Goal: Submit feedback/report problem

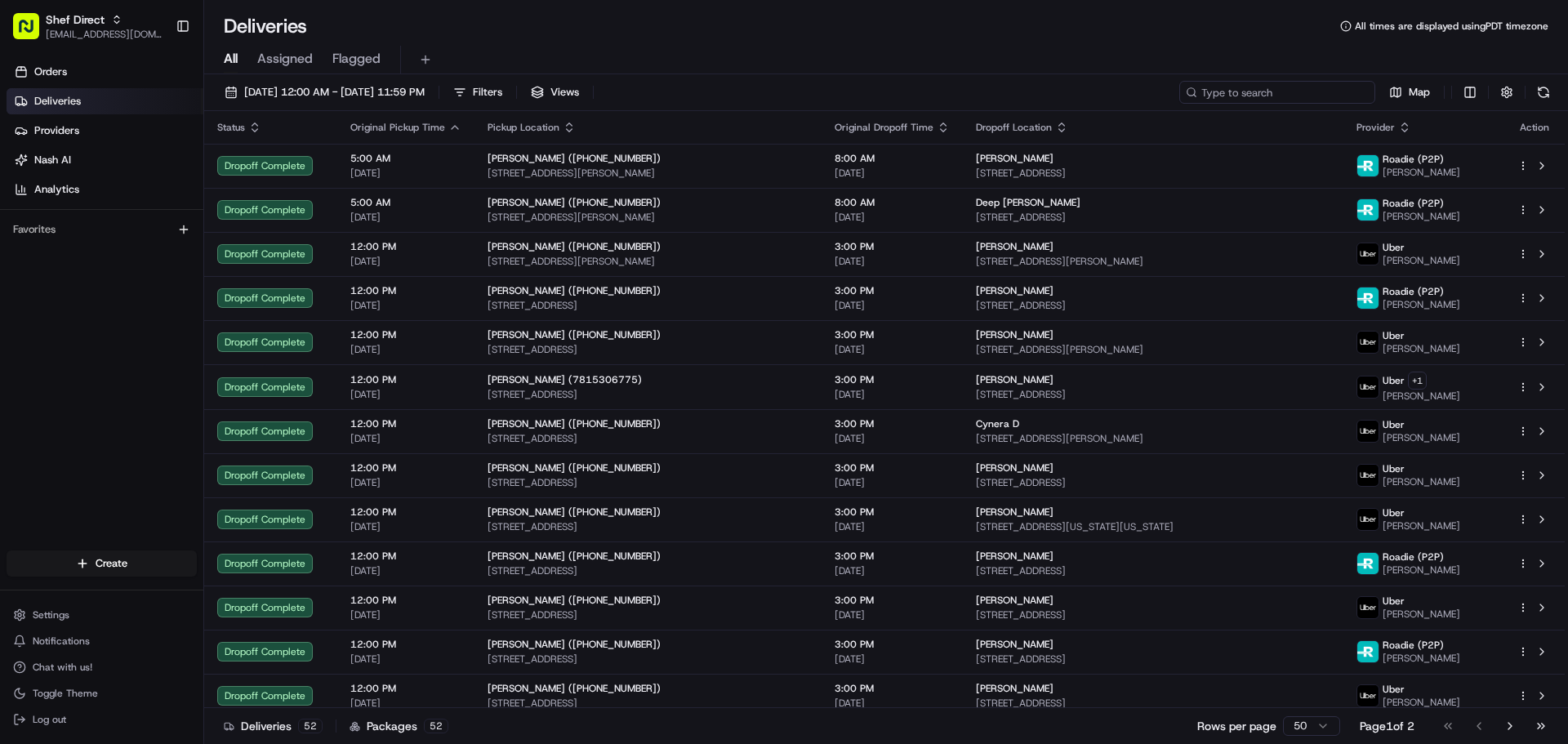
click at [1306, 93] on input at bounding box center [1277, 92] width 196 height 23
paste input "UDqNnbhyWVe"
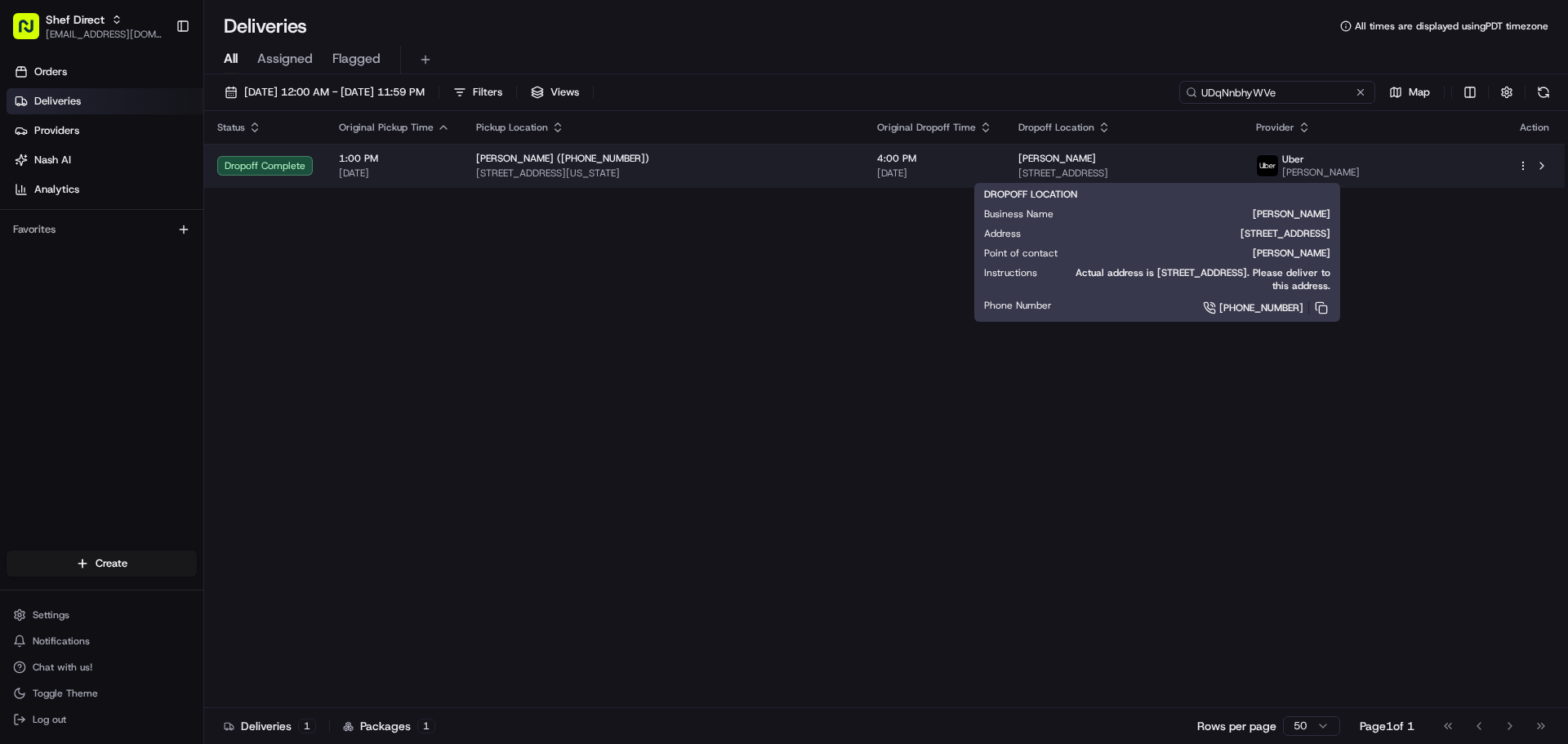
type input "UDqNnbhyWVe"
click at [1137, 163] on div "[PERSON_NAME]" at bounding box center [1125, 158] width 212 height 13
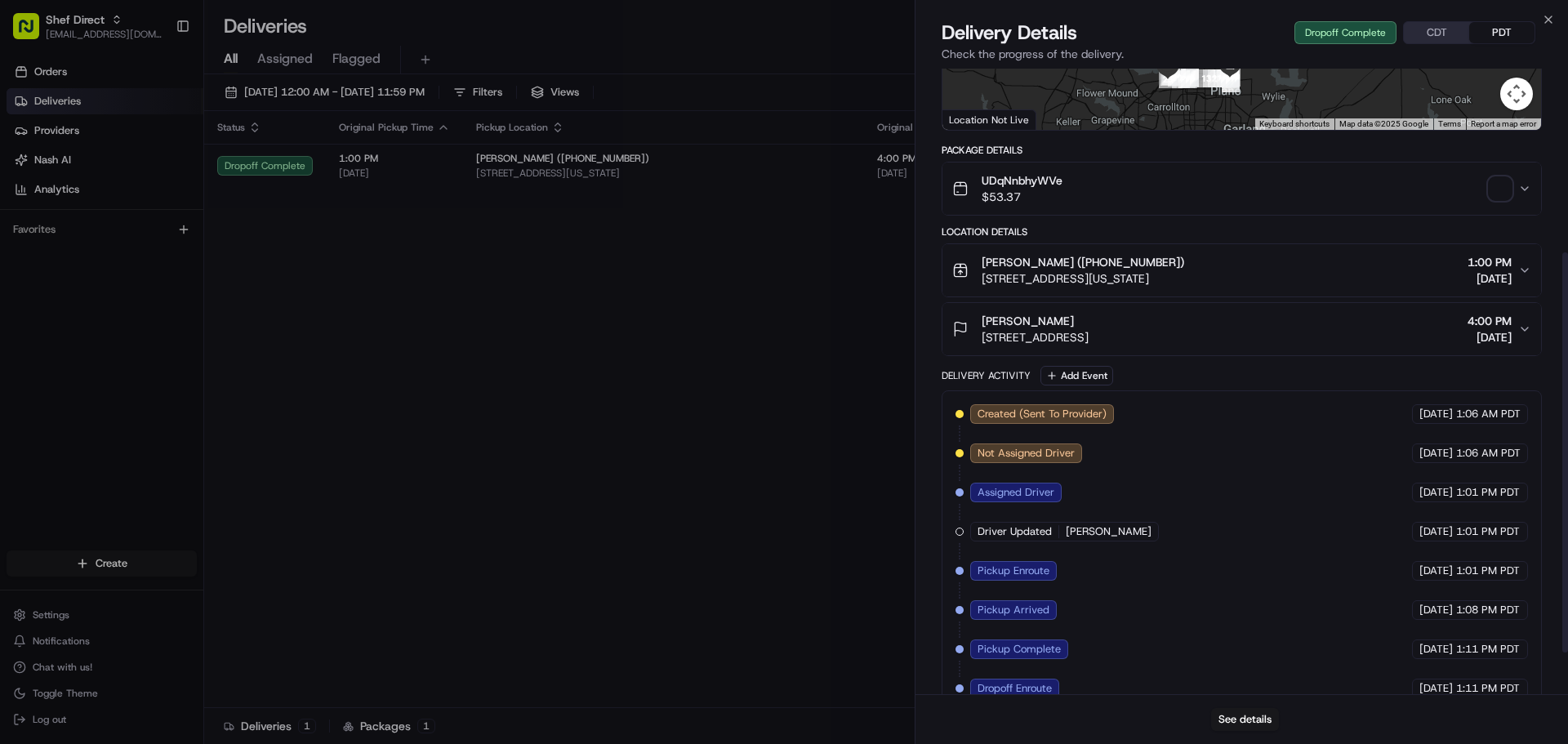
scroll to position [353, 0]
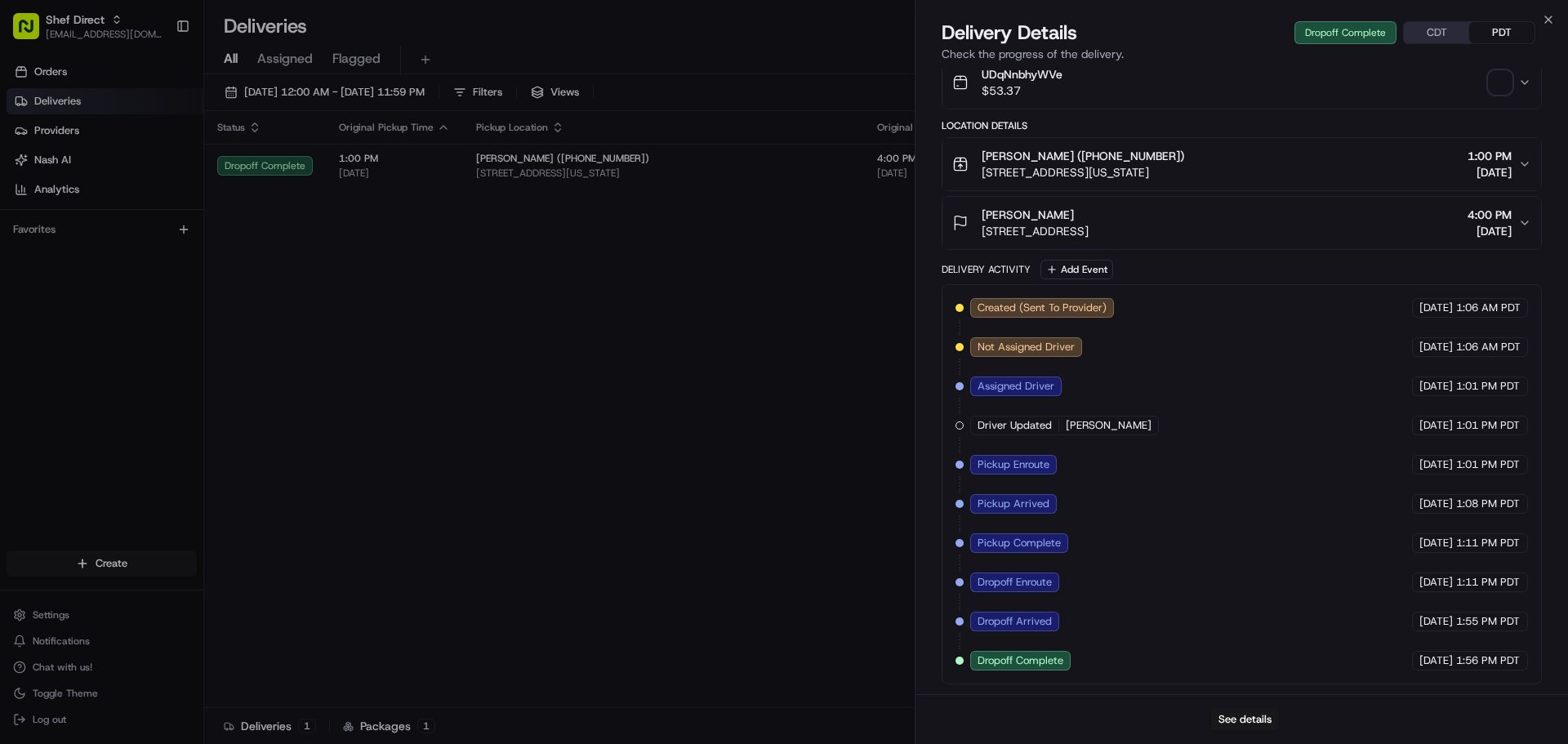
click at [1255, 732] on div "See details" at bounding box center [1241, 719] width 653 height 50
click at [1261, 721] on button "See details" at bounding box center [1245, 719] width 68 height 23
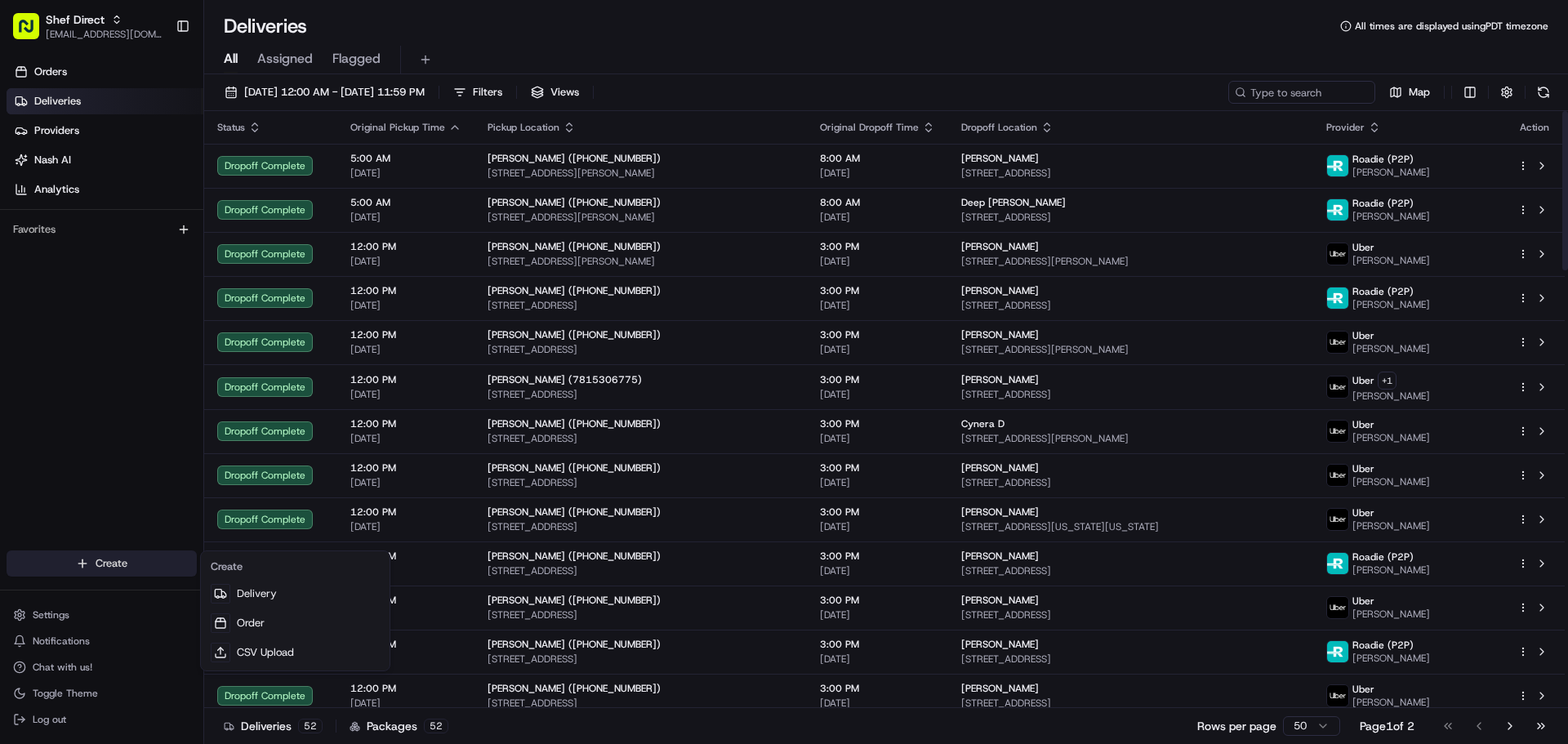
click at [126, 566] on html "Shef Direct supporthq@shef.com Toggle Sidebar Orders Deliveries Providers Nash …" at bounding box center [784, 372] width 1568 height 744
click at [1167, 34] on html "Shef Direct supporthq@shef.com Toggle Sidebar Orders Deliveries Providers Nash …" at bounding box center [784, 372] width 1568 height 744
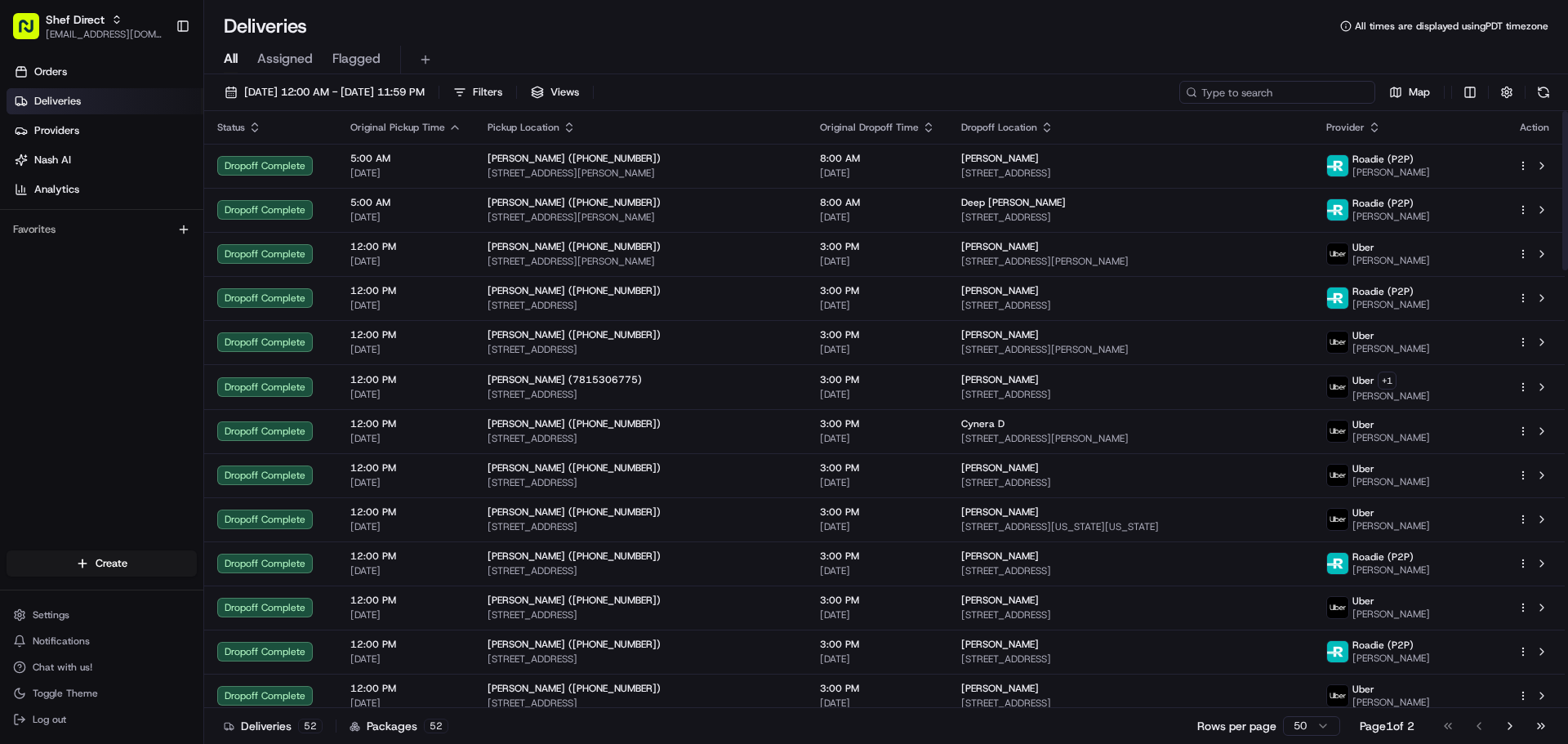
click at [1280, 97] on input at bounding box center [1277, 92] width 196 height 23
paste input "UDqNnbhyWVe"
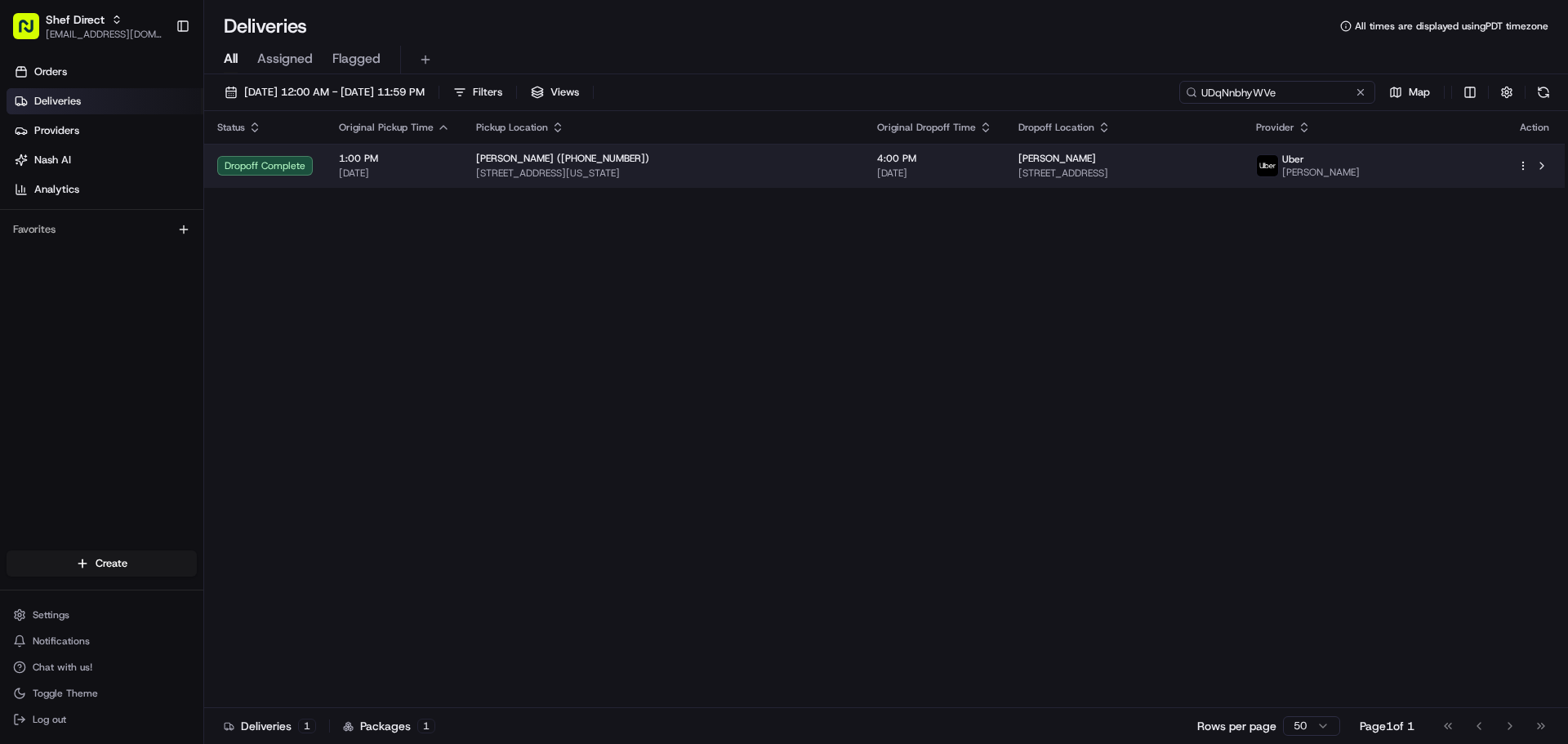
type input "UDqNnbhyWVe"
click at [1244, 183] on td "Niraj Sabane 3517 Nautilus Ct, The Colony, TX 75056, USA" at bounding box center [1125, 166] width 239 height 44
click at [1542, 167] on button at bounding box center [1542, 166] width 19 height 19
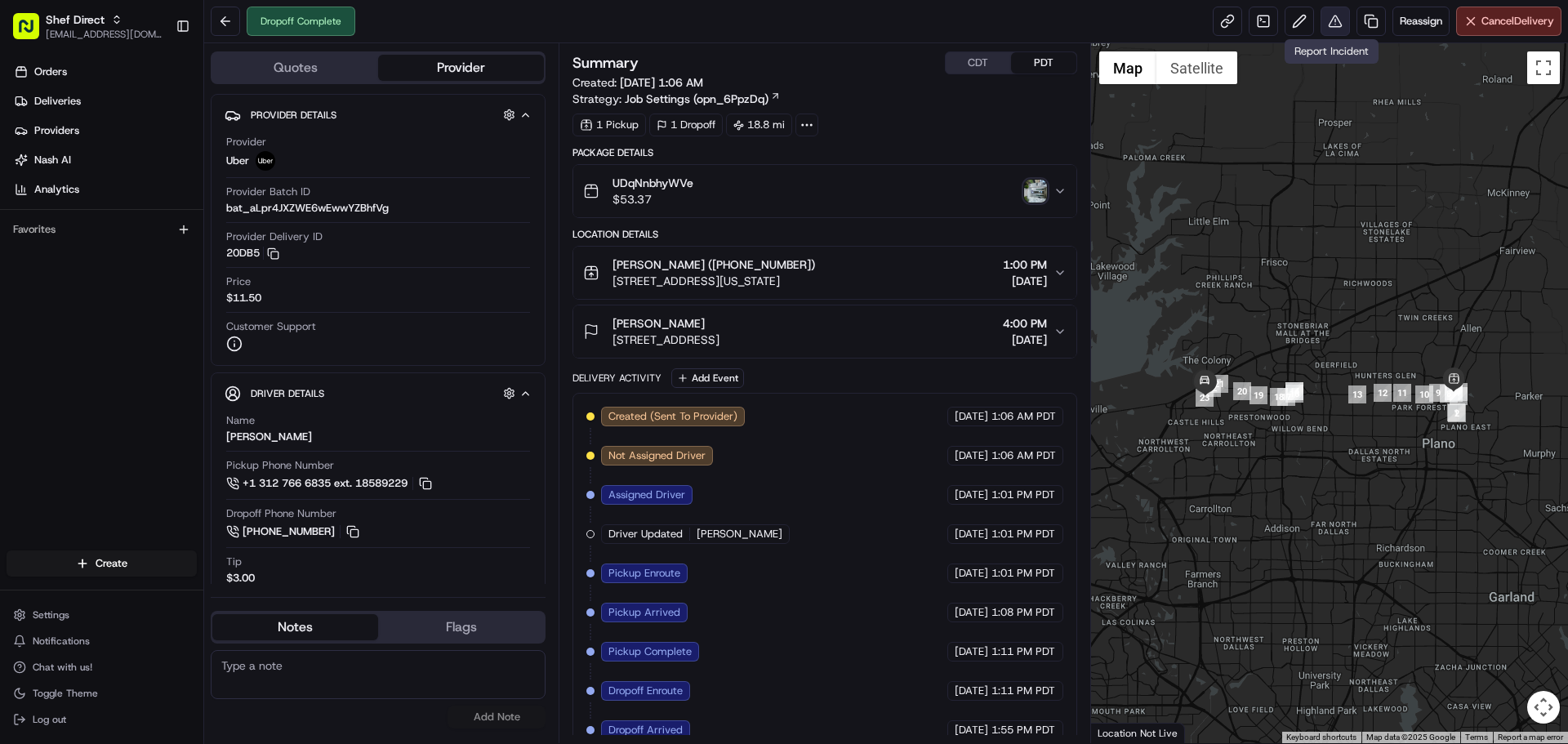
click at [1329, 18] on button at bounding box center [1336, 21] width 30 height 30
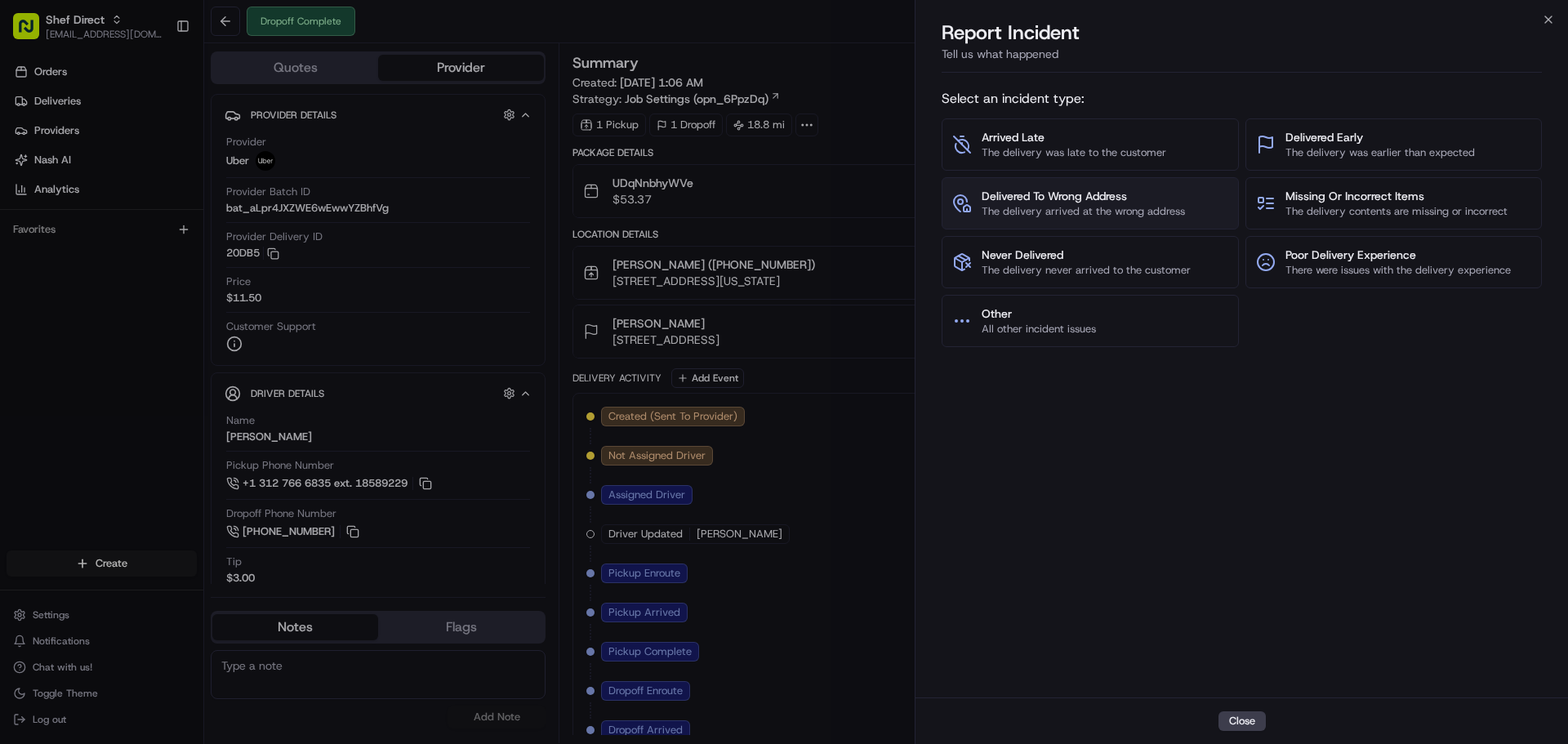
click at [1062, 203] on span "Delivered To Wrong Address" at bounding box center [1084, 196] width 204 height 17
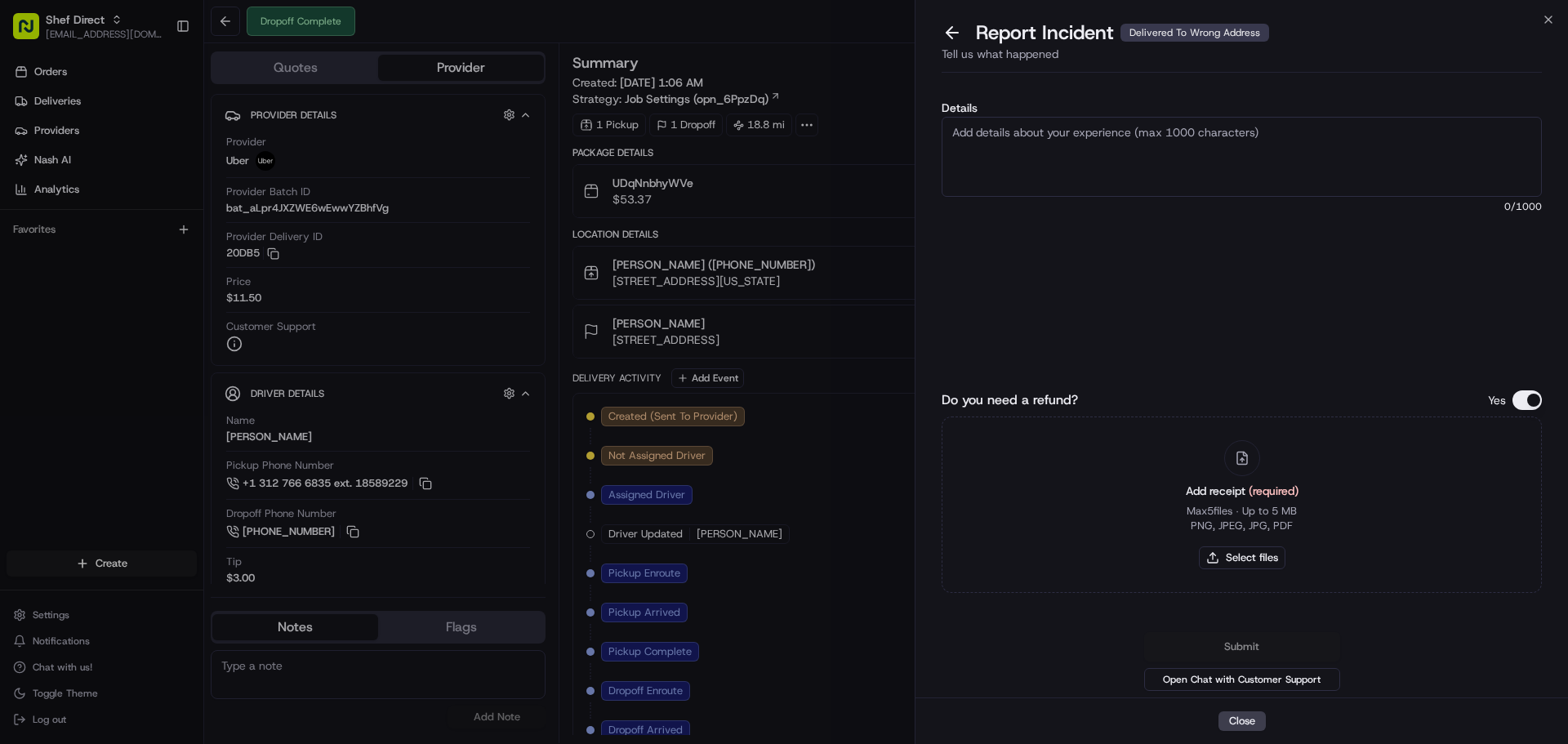
click at [1102, 140] on textarea "Details" at bounding box center [1242, 156] width 601 height 80
paste textarea "UDqNnbhyWVe"
click at [985, 145] on textarea "Cx didn't receive the order. It was delivered to the wrong location. The actual…" at bounding box center [1242, 156] width 601 height 80
paste textarea "3517 Knightly Dr, Lewisville 75056"
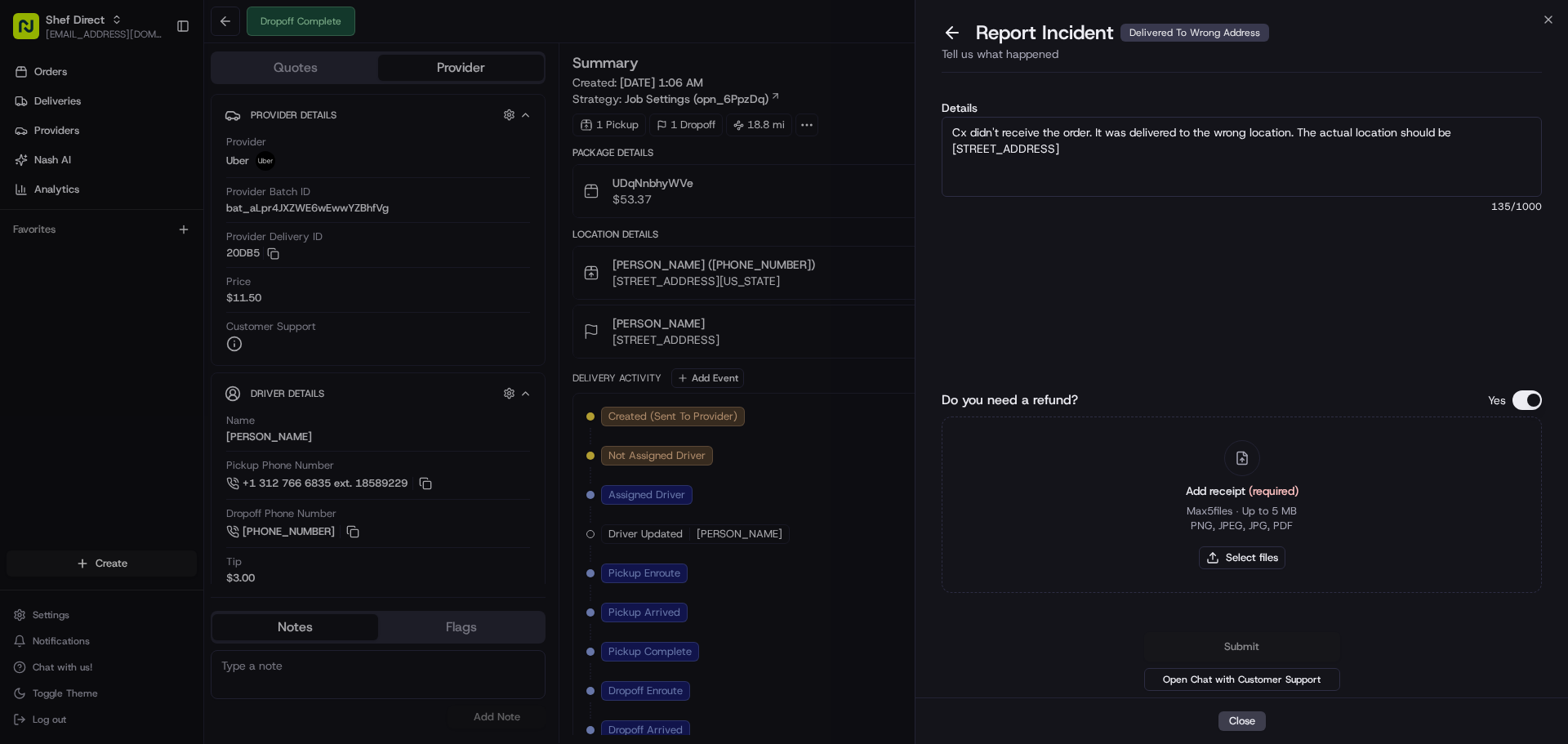
type textarea "Cx didn't receive the order. It was delivered to the wrong location. The actual…"
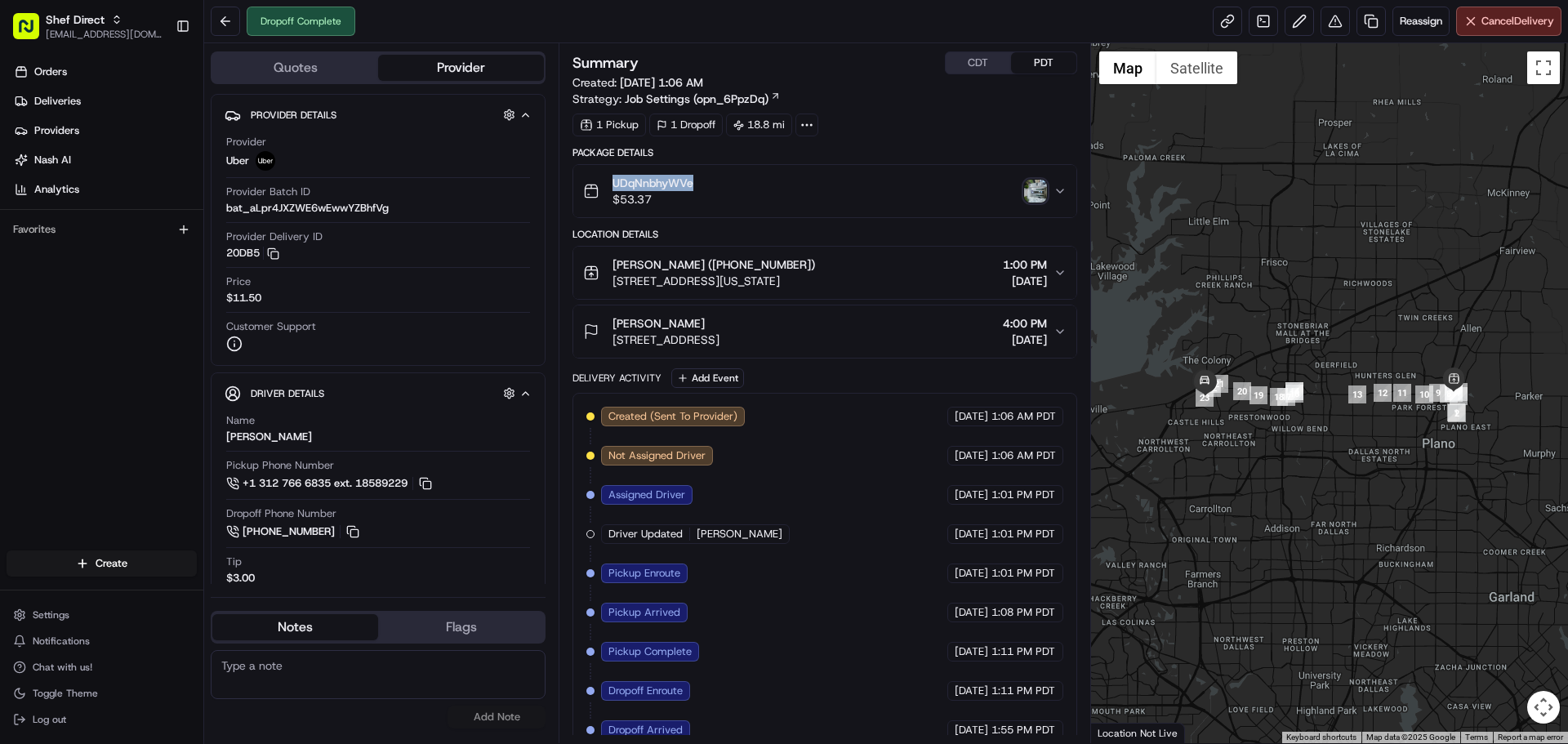
click at [668, 182] on span "UDqNnbhyWVe" at bounding box center [653, 183] width 81 height 17
copy span "UDqNnbhyWVe"
click at [1327, 24] on button at bounding box center [1336, 21] width 30 height 30
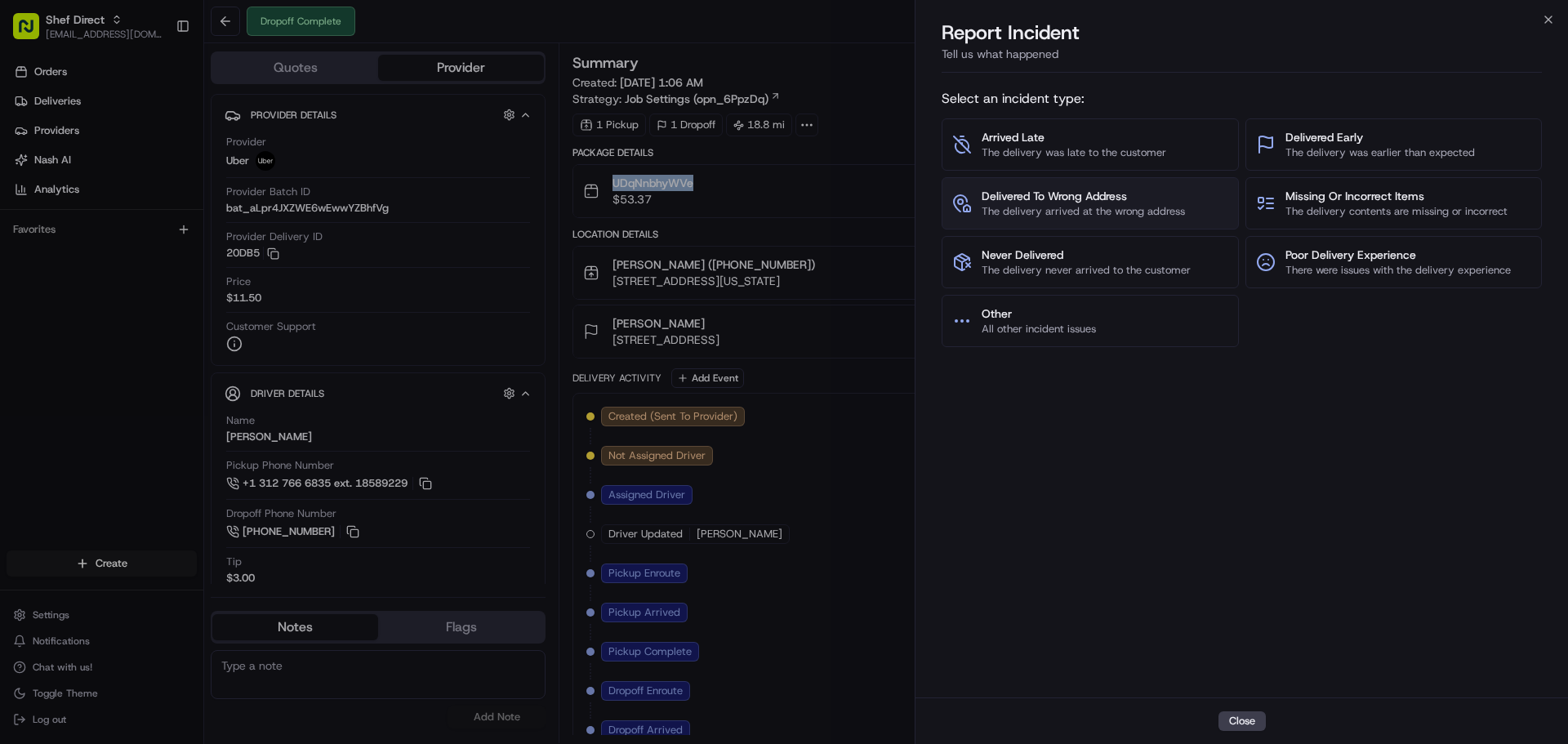
click at [1092, 215] on span "The delivery arrived at the wrong address" at bounding box center [1084, 212] width 204 height 15
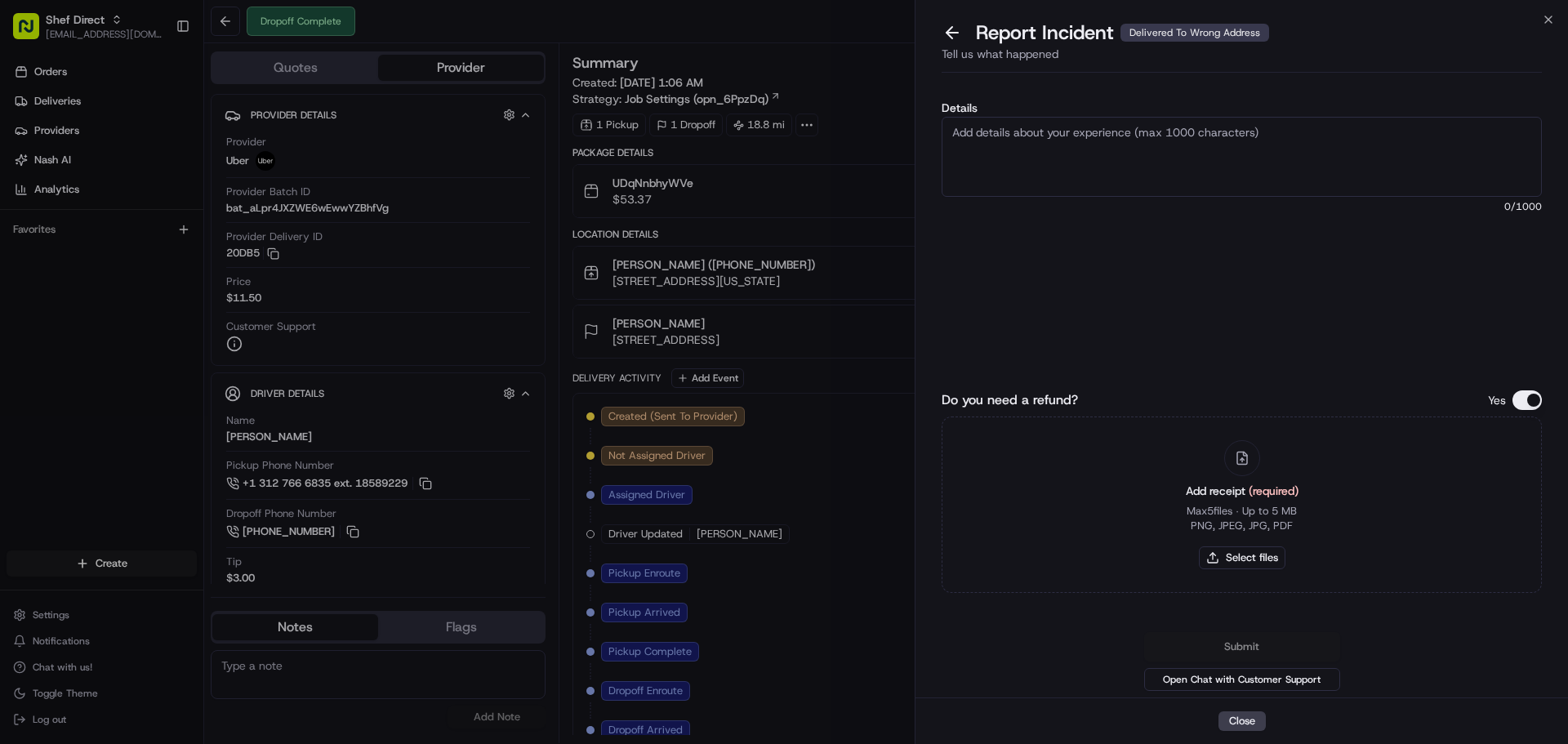
click at [1163, 157] on textarea "Details" at bounding box center [1242, 156] width 601 height 80
paste textarea "3517 Knightly Dr, Lewisville 75056"
type textarea "Cx never received their order. It was delivered to the wrong location. The addr…"
click at [1276, 554] on button "Select files" at bounding box center [1243, 557] width 87 height 23
type input "C:\fakepath\UDqNnbhyWVe.png"
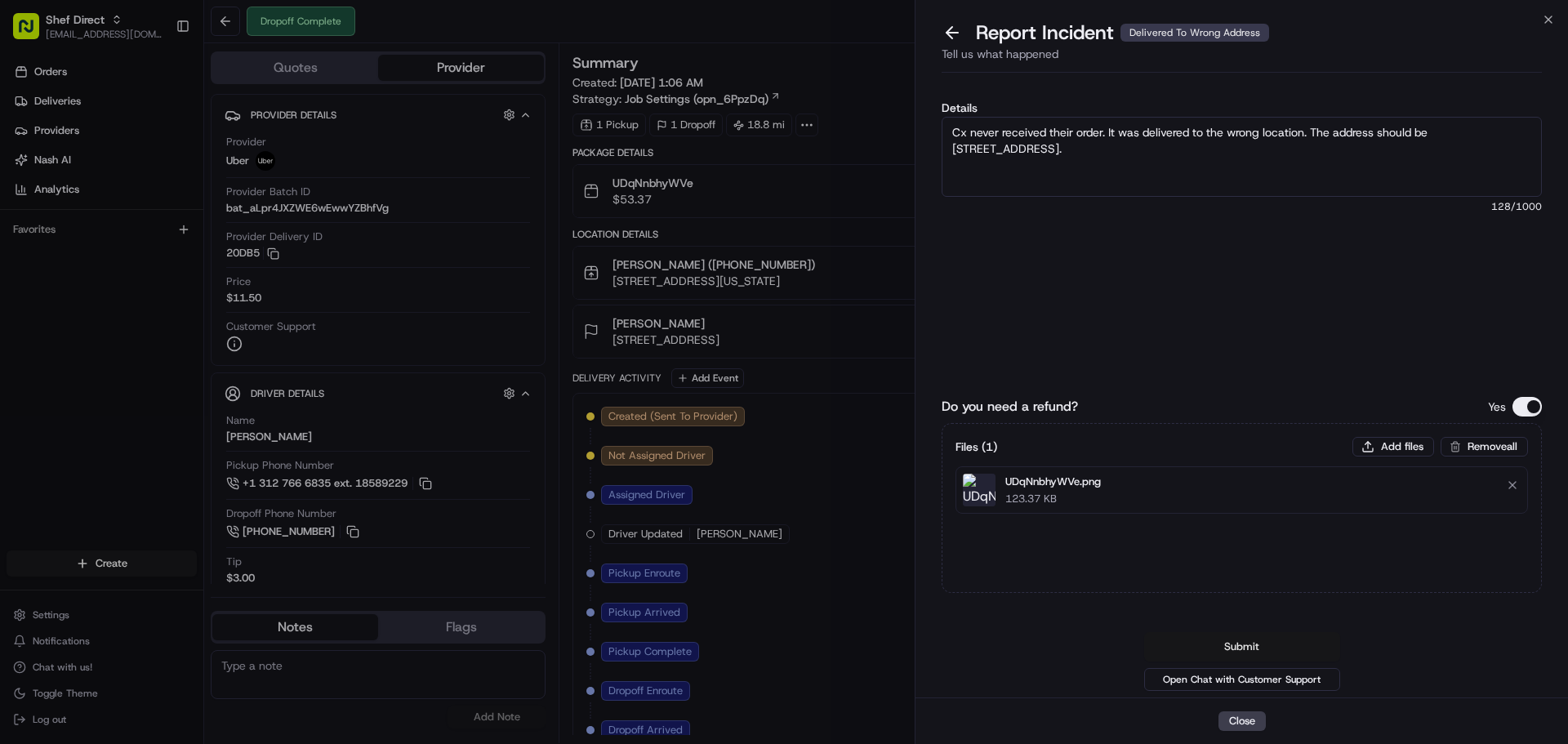
click at [1290, 651] on button "Submit" at bounding box center [1242, 647] width 196 height 30
